Goal: Obtain resource: Obtain resource

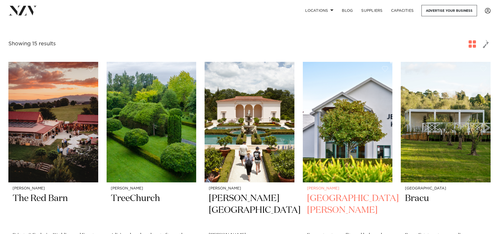
scroll to position [105, 0]
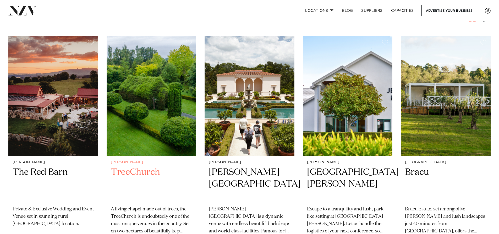
drag, startPoint x: 153, startPoint y: 162, endPoint x: 150, endPoint y: 131, distance: 31.1
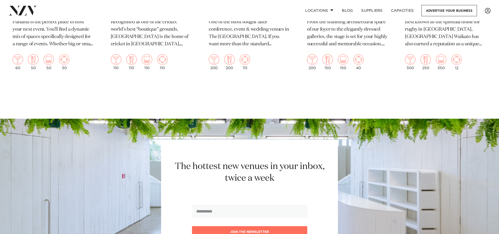
scroll to position [629, 0]
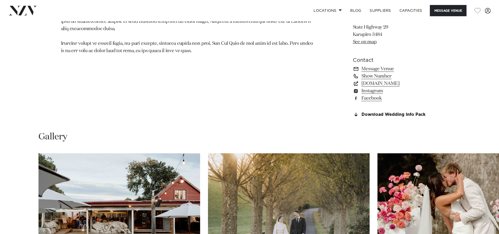
scroll to position [419, 0]
click at [386, 114] on link "Download Wedding Info Pack" at bounding box center [395, 114] width 85 height 5
click at [391, 112] on link "Download Wedding Info Pack" at bounding box center [395, 114] width 85 height 5
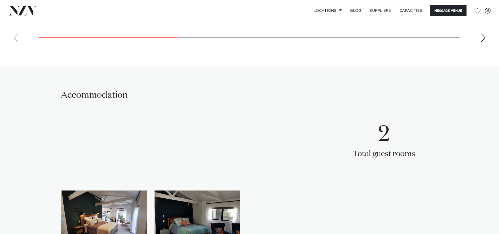
scroll to position [1075, 0]
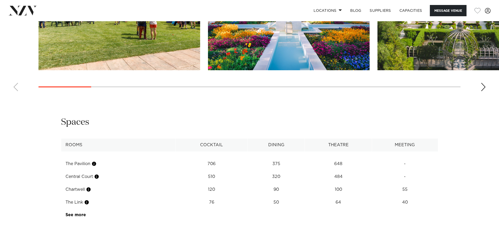
scroll to position [682, 0]
